Goal: Leave review/rating

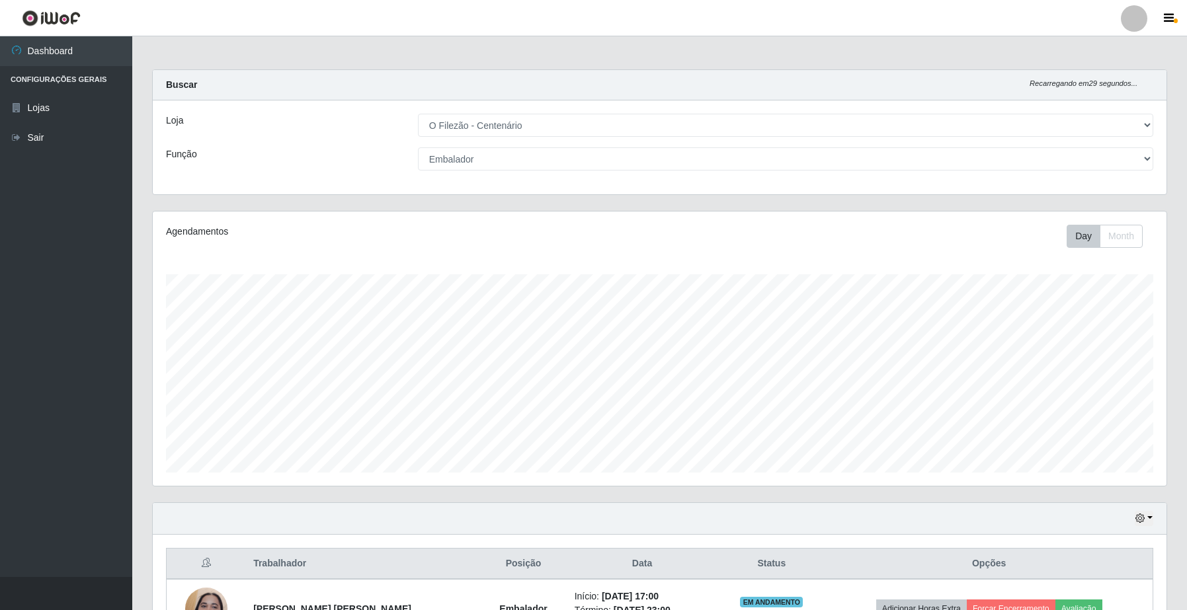
select select "203"
select select "1"
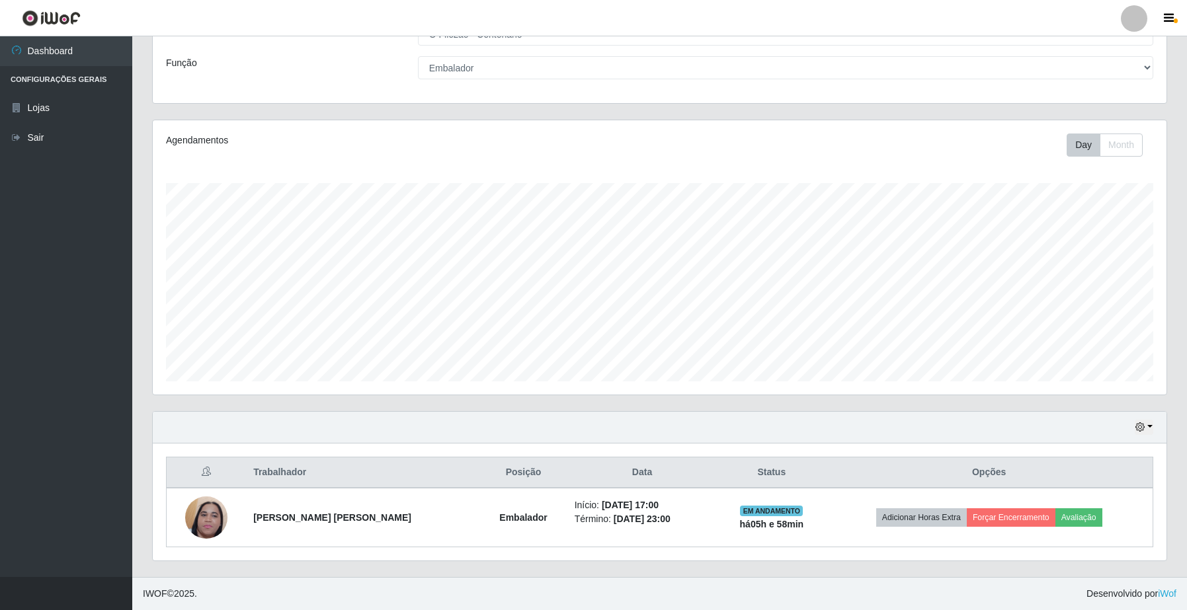
scroll to position [275, 1013]
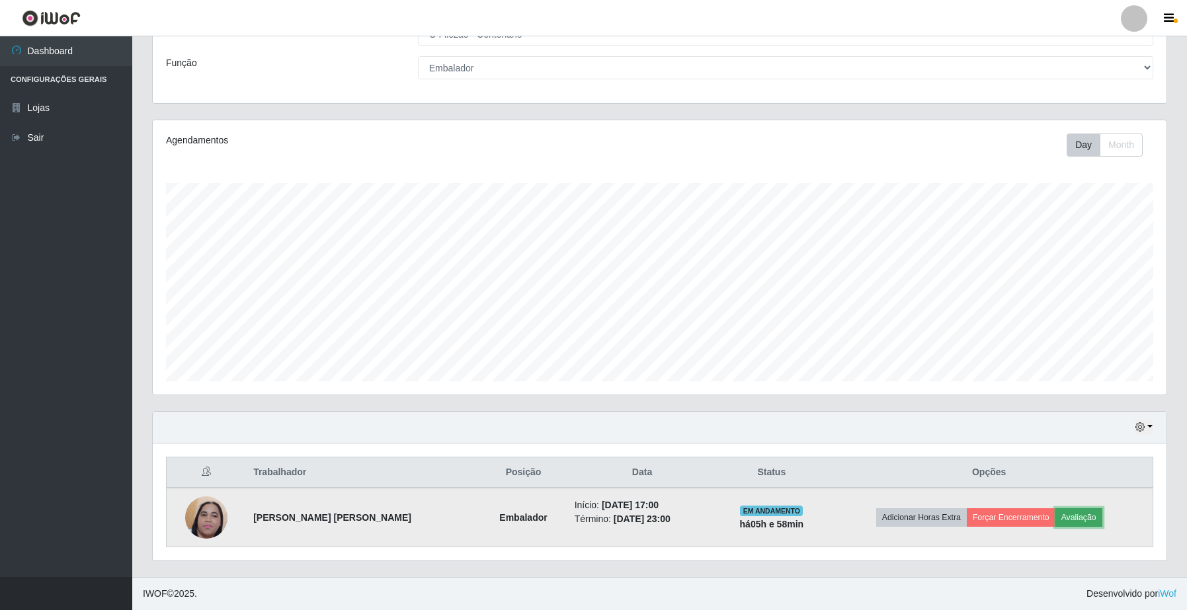
click at [1069, 518] on button "Avaliação" at bounding box center [1078, 517] width 47 height 19
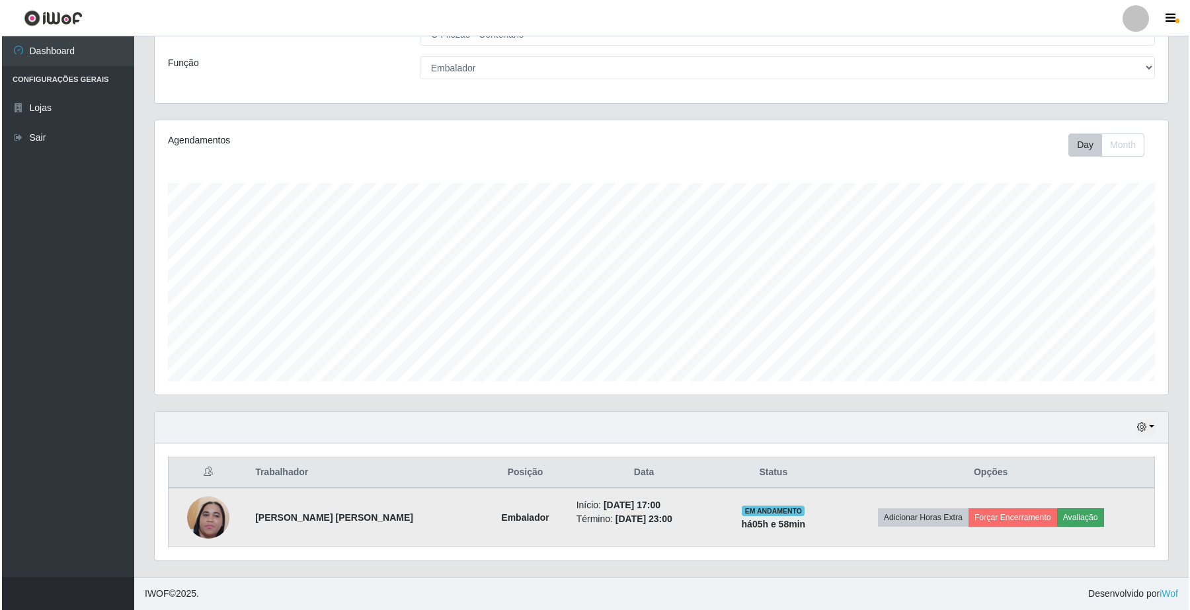
scroll to position [275, 1004]
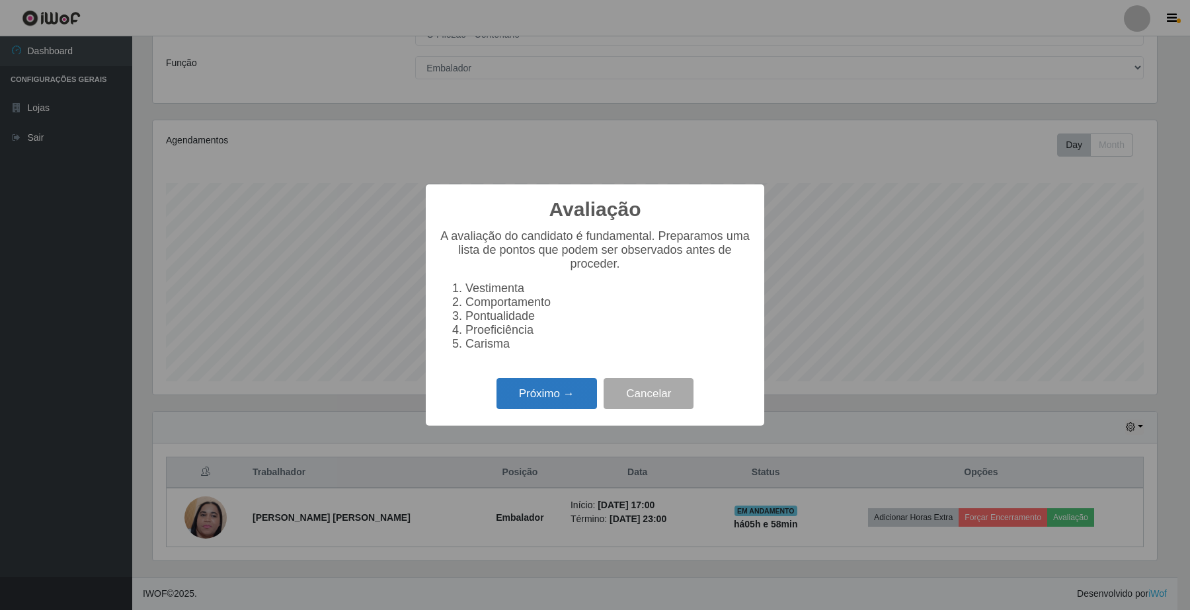
click at [557, 401] on button "Próximo →" at bounding box center [547, 393] width 100 height 31
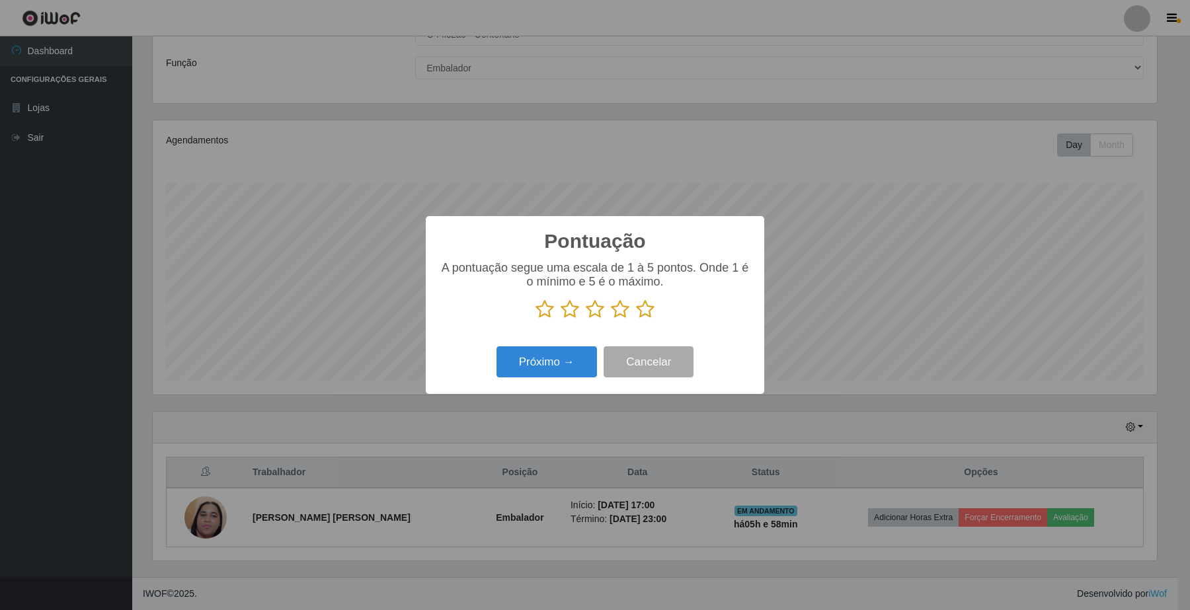
click at [648, 308] on icon at bounding box center [645, 309] width 19 height 20
click at [636, 319] on input "radio" at bounding box center [636, 319] width 0 height 0
click at [574, 368] on button "Próximo →" at bounding box center [547, 361] width 100 height 31
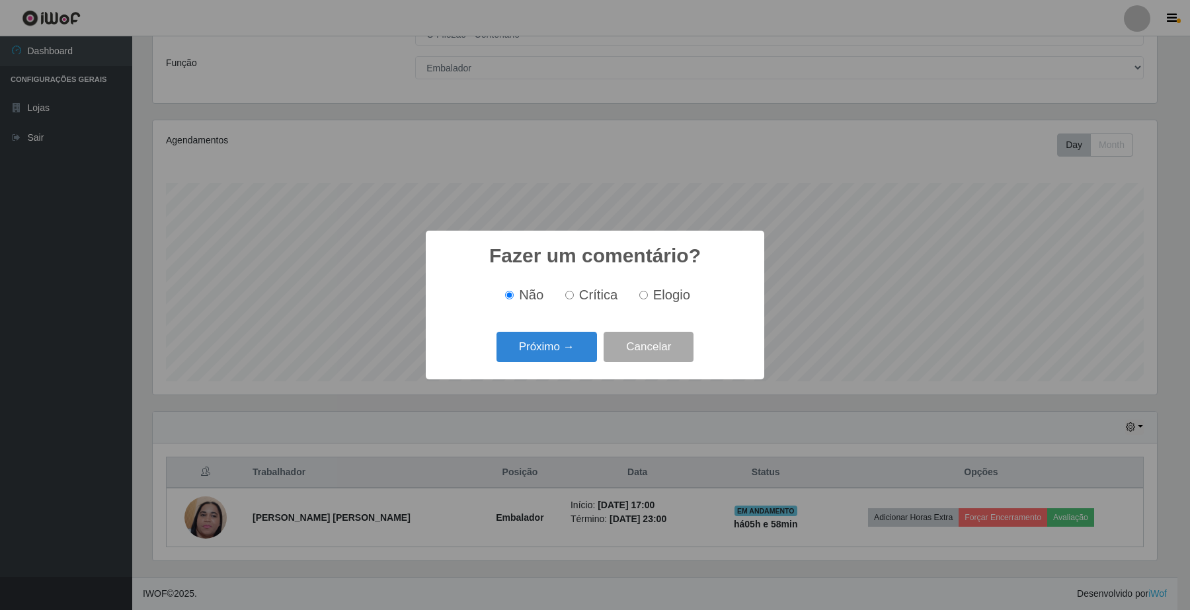
click at [668, 290] on span "Elogio" at bounding box center [671, 295] width 37 height 15
click at [648, 291] on input "Elogio" at bounding box center [643, 295] width 9 height 9
radio input "true"
click at [553, 342] on button "Próximo →" at bounding box center [547, 347] width 100 height 31
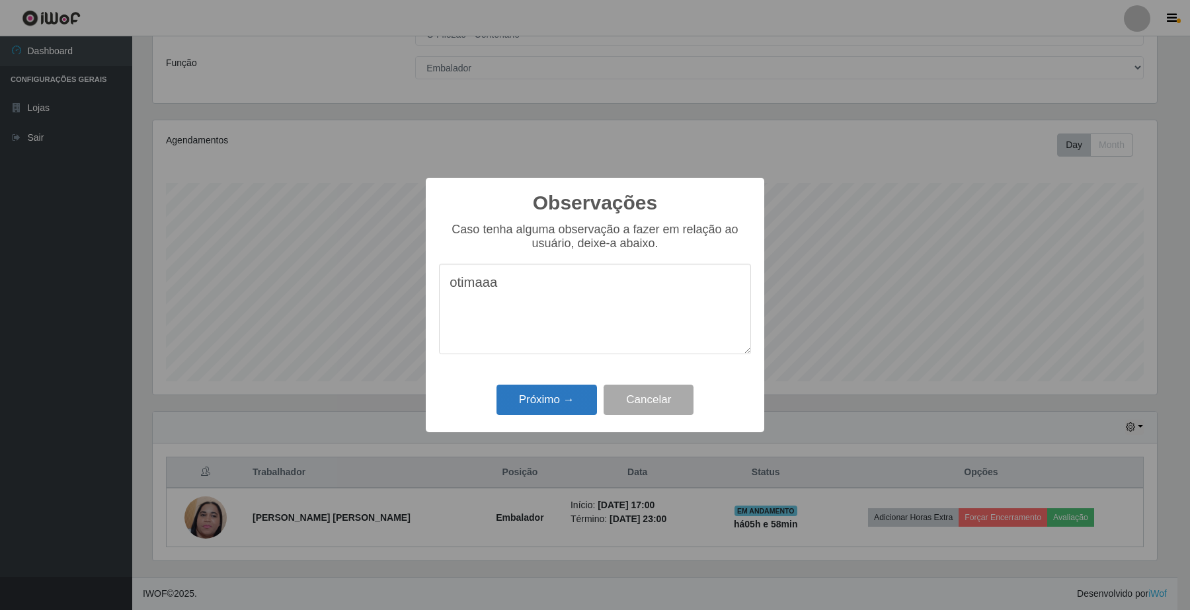
type textarea "otimaaa"
click at [549, 405] on button "Próximo →" at bounding box center [547, 400] width 100 height 31
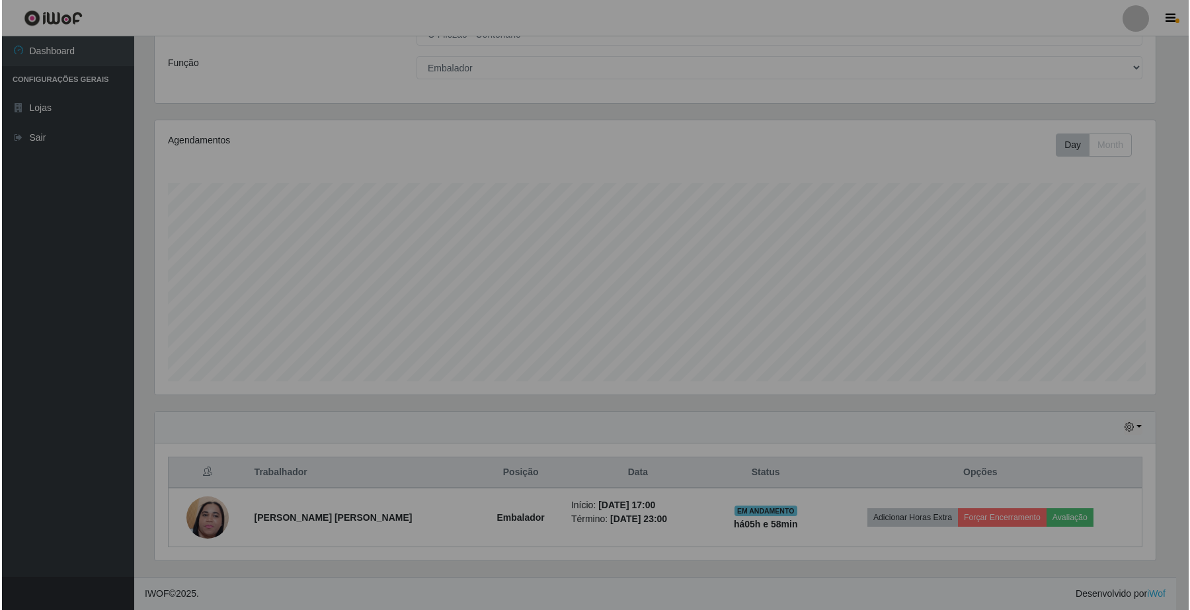
scroll to position [275, 1013]
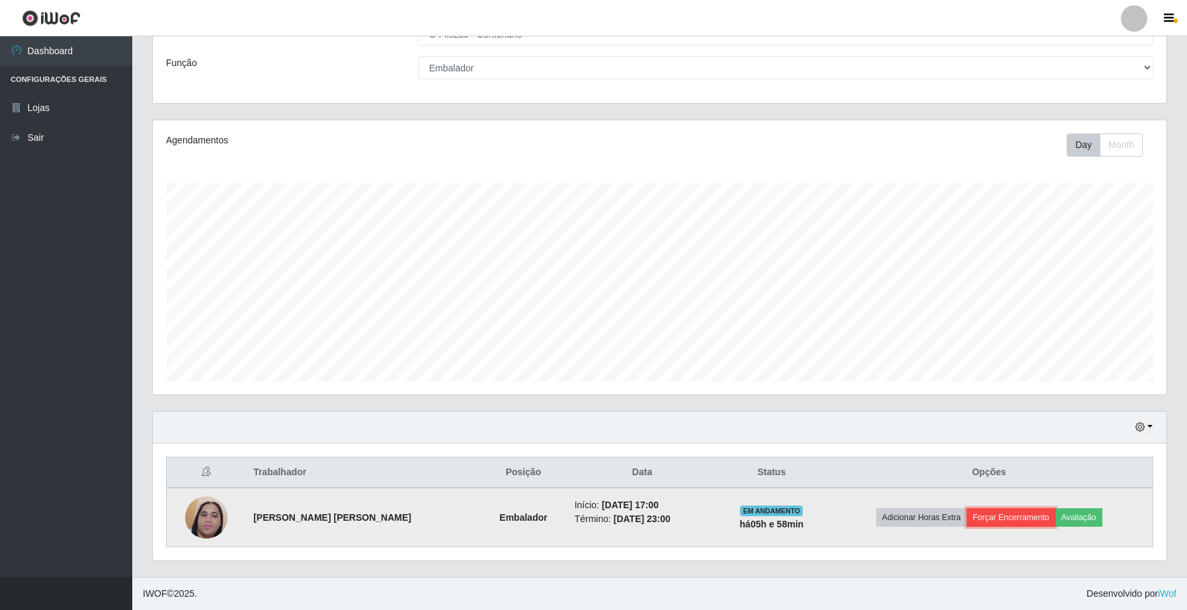
click at [986, 520] on button "Forçar Encerramento" at bounding box center [1011, 517] width 89 height 19
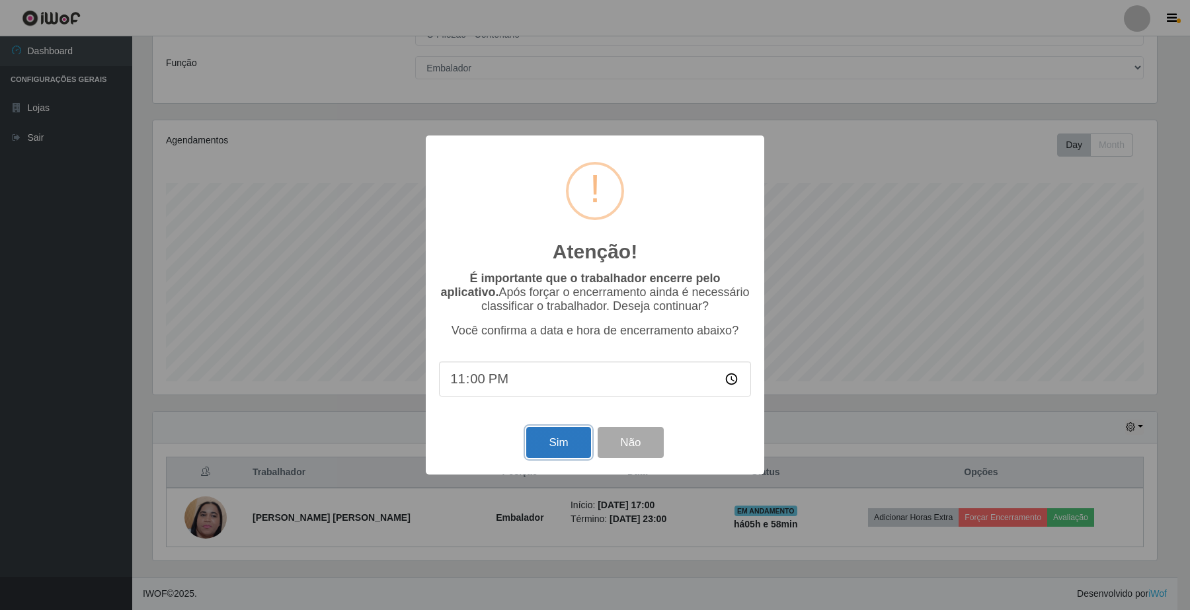
click at [578, 437] on button "Sim" at bounding box center [558, 442] width 64 height 31
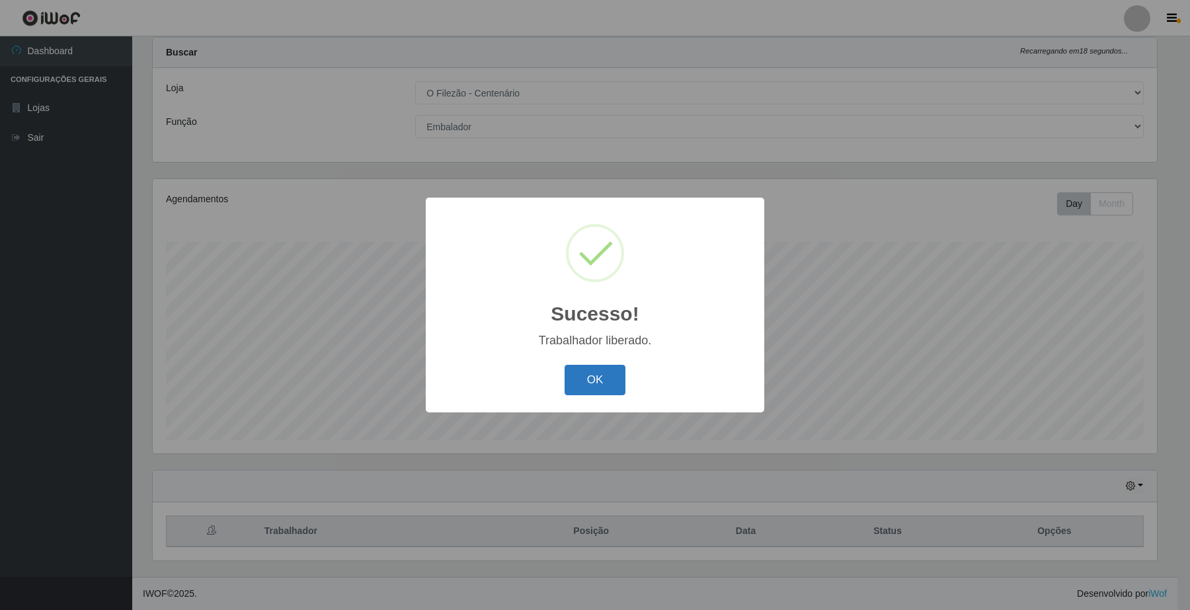
click at [592, 391] on button "OK" at bounding box center [595, 380] width 61 height 31
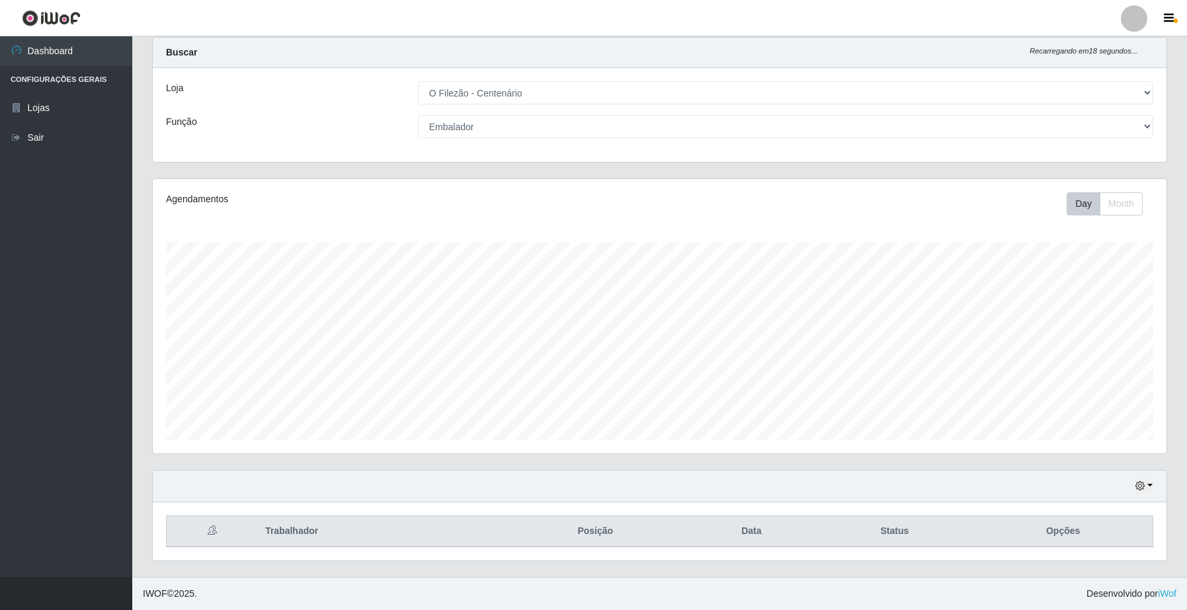
scroll to position [275, 1013]
